Goal: Task Accomplishment & Management: Manage account settings

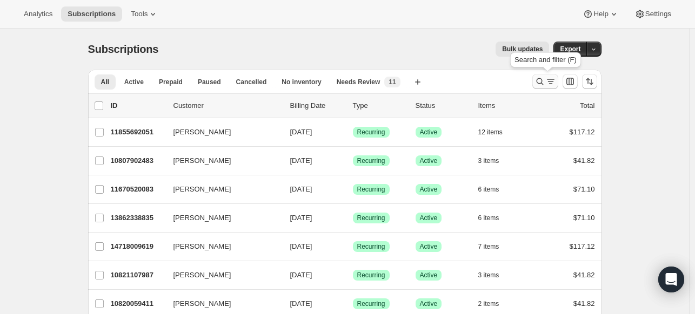
click at [542, 79] on icon "Search and filter results" at bounding box center [539, 81] width 11 height 11
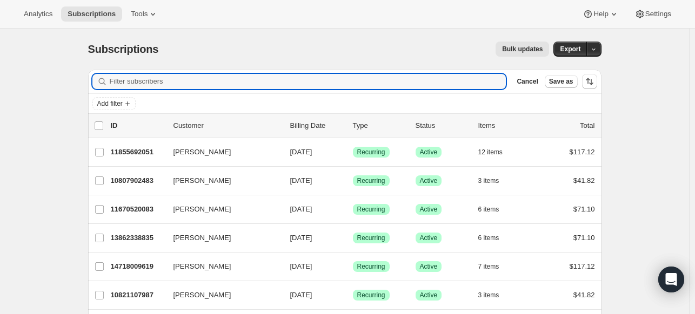
paste input "[EMAIL_ADDRESS][DOMAIN_NAME]"
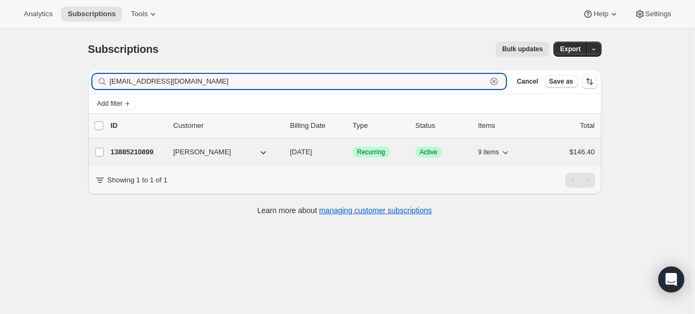
type input "[EMAIL_ADDRESS][DOMAIN_NAME]"
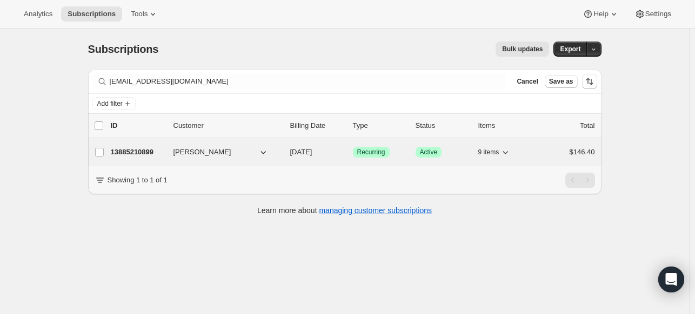
click at [150, 150] on p "13885210899" at bounding box center [138, 152] width 54 height 11
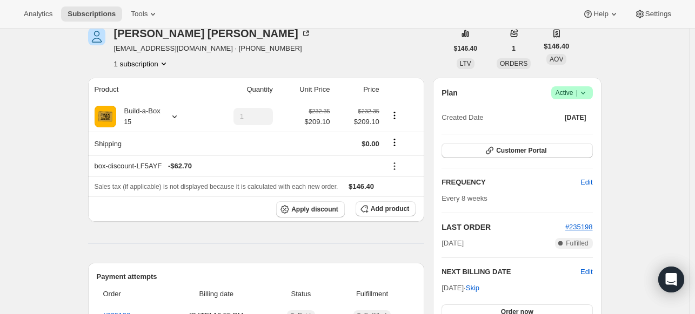
scroll to position [162, 0]
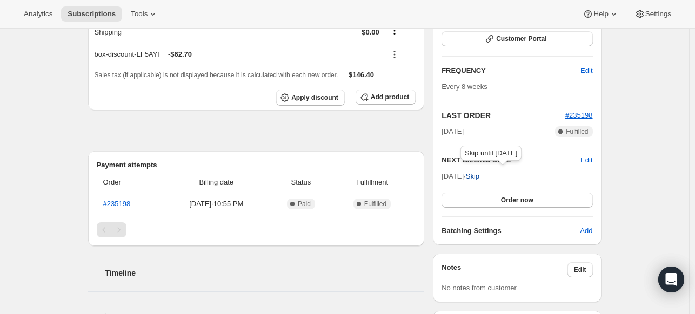
click at [479, 178] on span "Skip" at bounding box center [473, 176] width 14 height 11
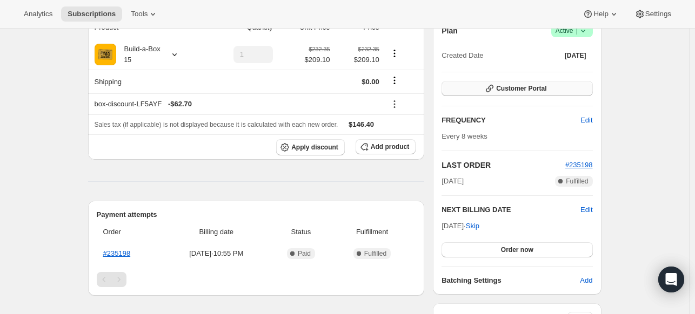
click at [544, 91] on span "Customer Portal" at bounding box center [521, 88] width 50 height 9
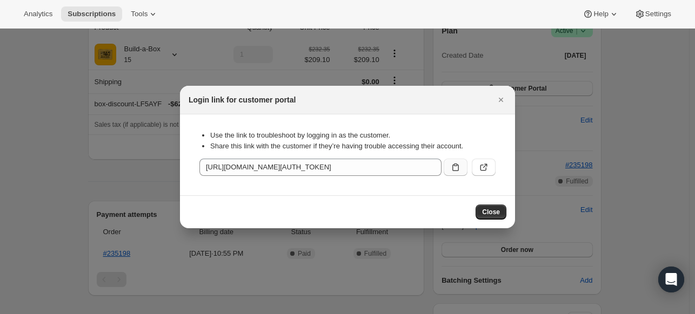
click at [453, 163] on icon ":rgi:" at bounding box center [455, 167] width 11 height 11
click at [504, 99] on icon "Close" at bounding box center [500, 100] width 11 height 11
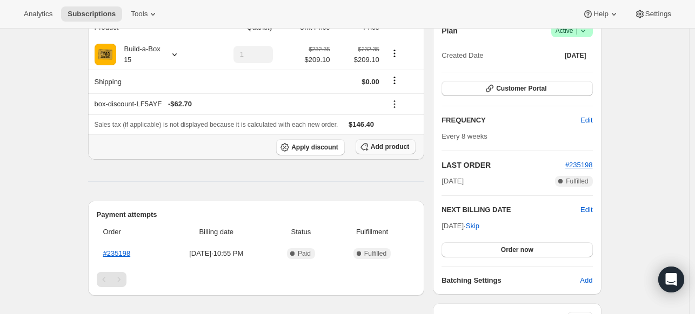
scroll to position [108, 0]
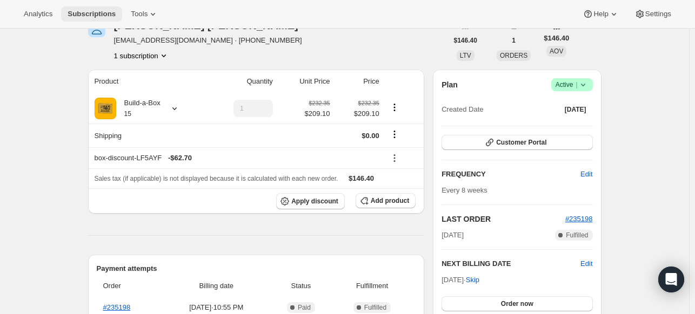
click at [102, 15] on span "Subscriptions" at bounding box center [92, 14] width 48 height 9
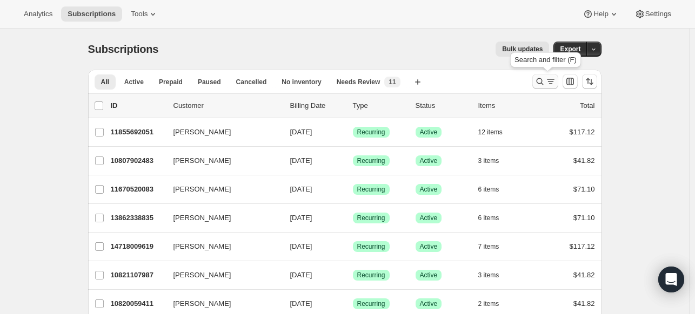
click at [541, 78] on icon "Search and filter results" at bounding box center [539, 81] width 7 height 7
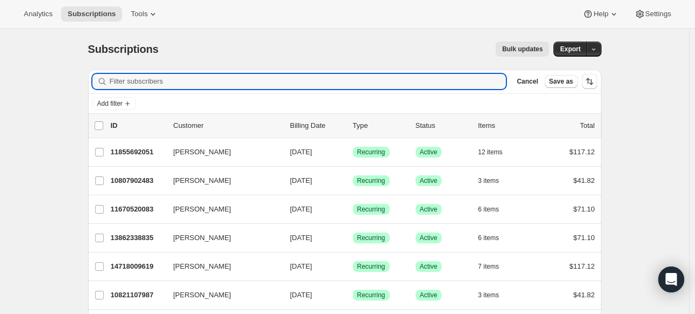
paste input "[EMAIL_ADDRESS][DOMAIN_NAME]"
type input "[EMAIL_ADDRESS][DOMAIN_NAME]"
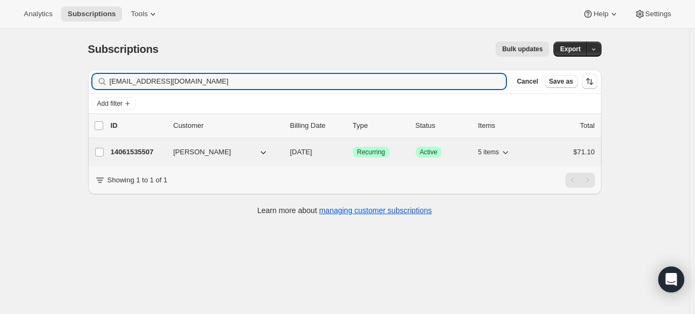
click at [149, 148] on p "14061535507" at bounding box center [138, 152] width 54 height 11
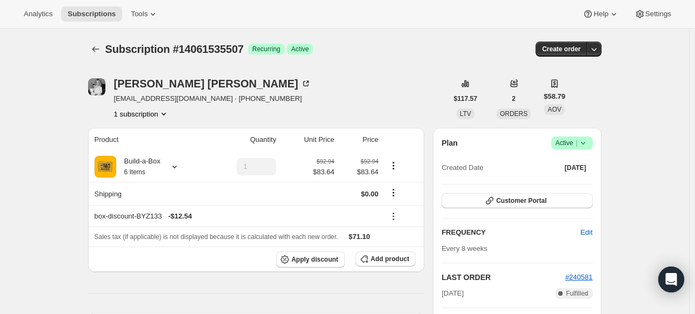
click at [588, 140] on icon at bounding box center [582, 143] width 11 height 11
click at [558, 188] on button "Cancel subscription" at bounding box center [570, 182] width 68 height 17
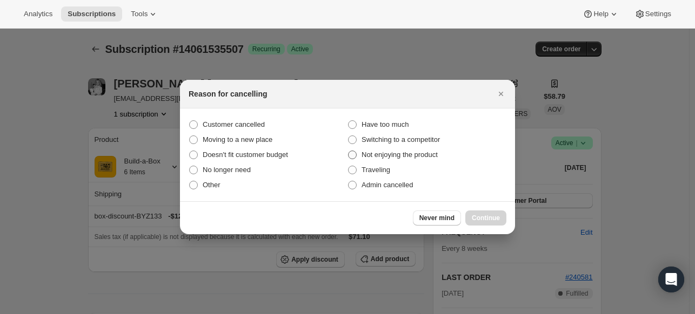
click at [365, 155] on span "Not enjoying the product" at bounding box center [399, 155] width 76 height 8
click at [348, 151] on input "Not enjoying the product" at bounding box center [348, 151] width 1 height 1
radio input "true"
click at [490, 215] on span "Continue" at bounding box center [485, 218] width 28 height 9
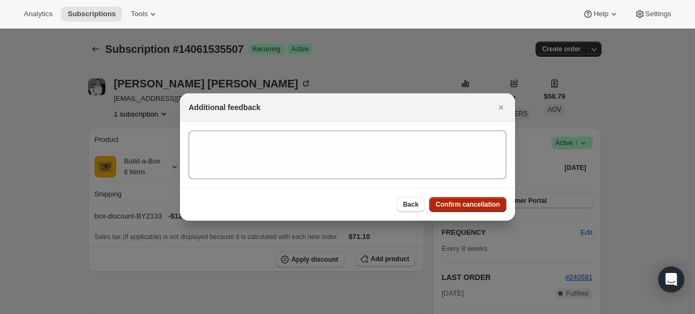
click at [487, 206] on span "Confirm cancellation" at bounding box center [467, 204] width 64 height 9
